Goal: Task Accomplishment & Management: Use online tool/utility

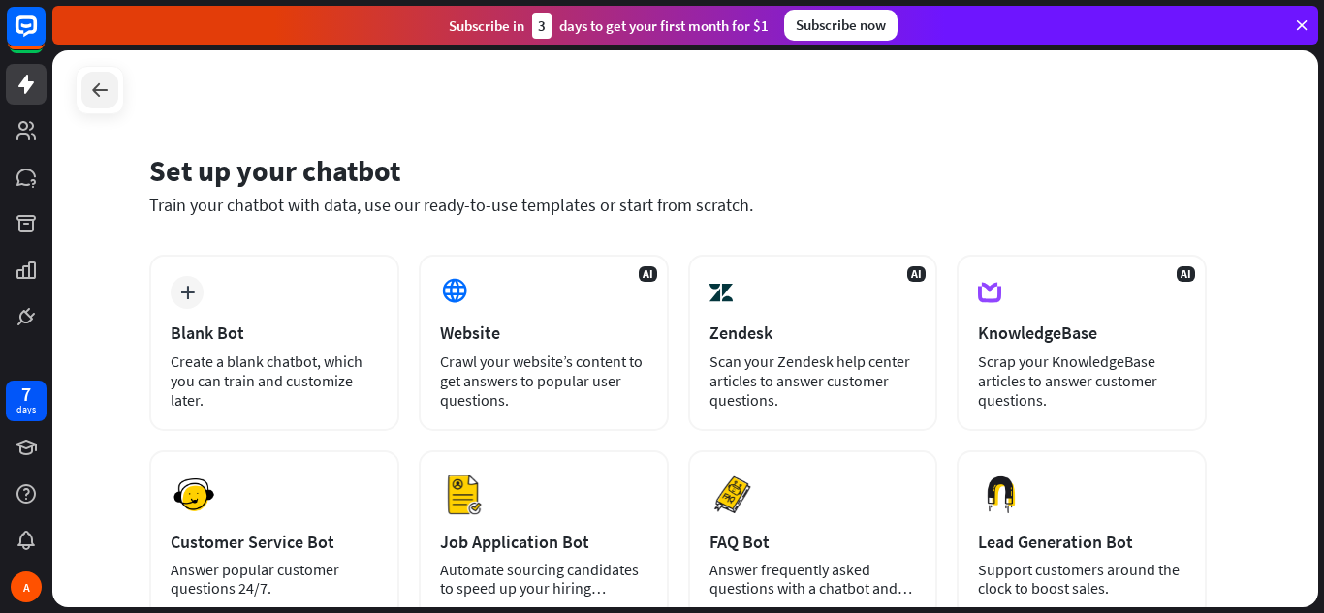
click at [103, 83] on icon at bounding box center [99, 89] width 23 height 23
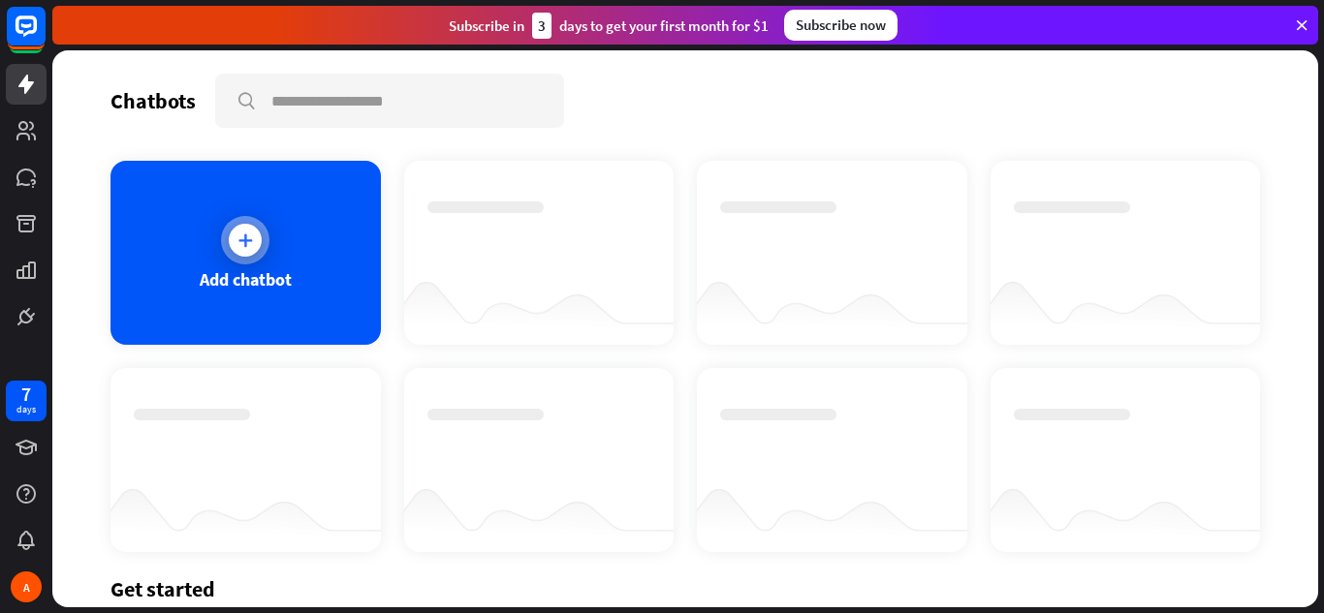
drag, startPoint x: 220, startPoint y: 215, endPoint x: 183, endPoint y: 260, distance: 57.8
drag, startPoint x: 183, startPoint y: 260, endPoint x: 270, endPoint y: 264, distance: 87.3
click at [270, 264] on div "Add chatbot" at bounding box center [245, 253] width 270 height 184
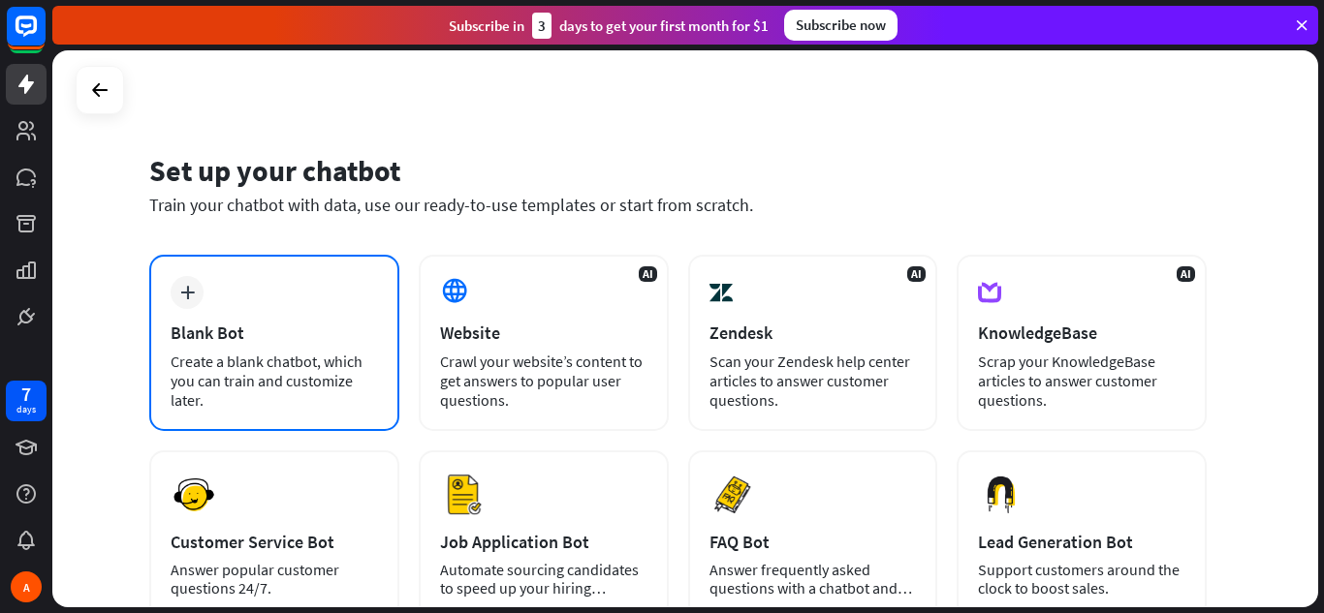
click at [207, 319] on div "plus Blank Bot Create a blank chatbot, which you can train and customize later." at bounding box center [274, 343] width 250 height 176
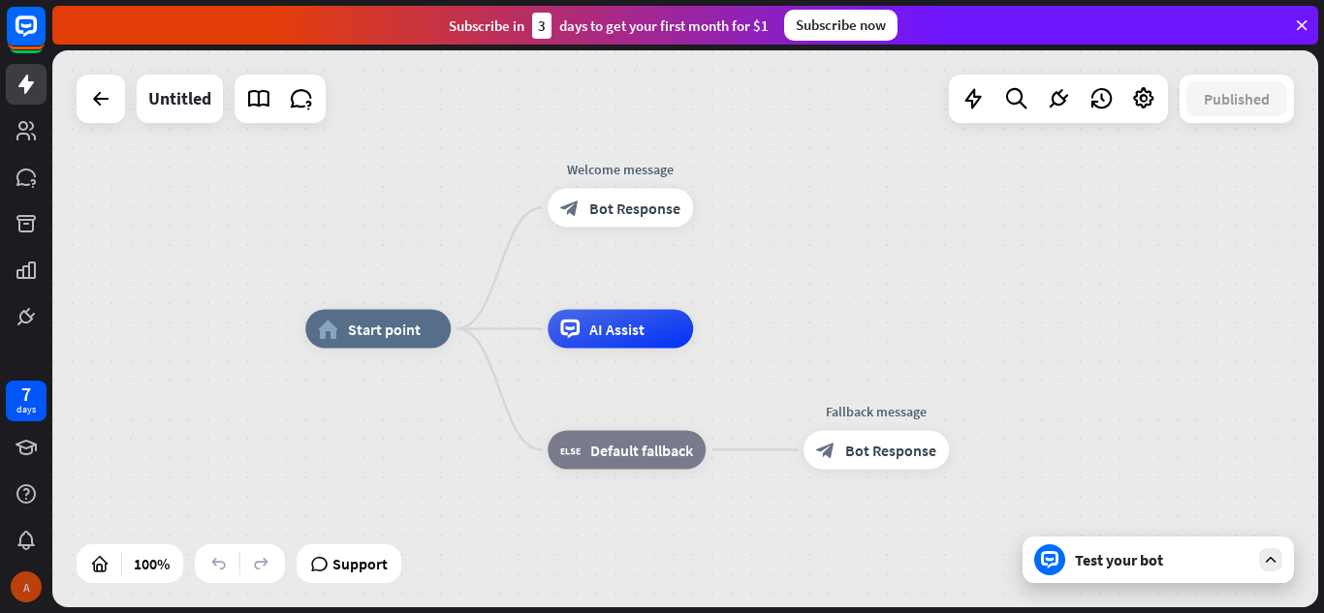
click at [28, 596] on div "A" at bounding box center [26, 587] width 31 height 31
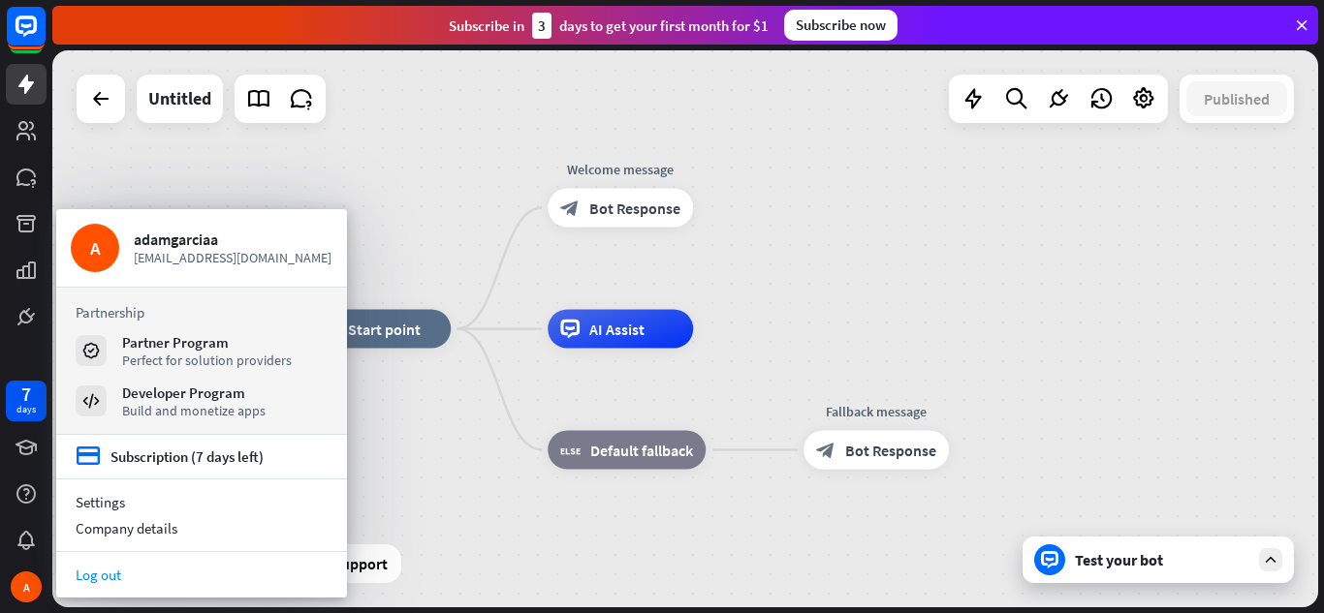
click at [105, 567] on link "Log out" at bounding box center [201, 575] width 291 height 26
